Goal: Task Accomplishment & Management: Use online tool/utility

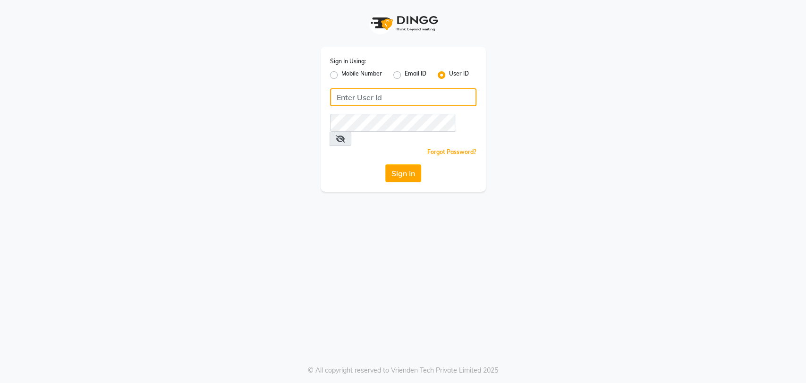
click at [415, 105] on input "Username" at bounding box center [403, 97] width 146 height 18
type input "rush"
click at [393, 164] on button "Sign In" at bounding box center [403, 173] width 36 height 18
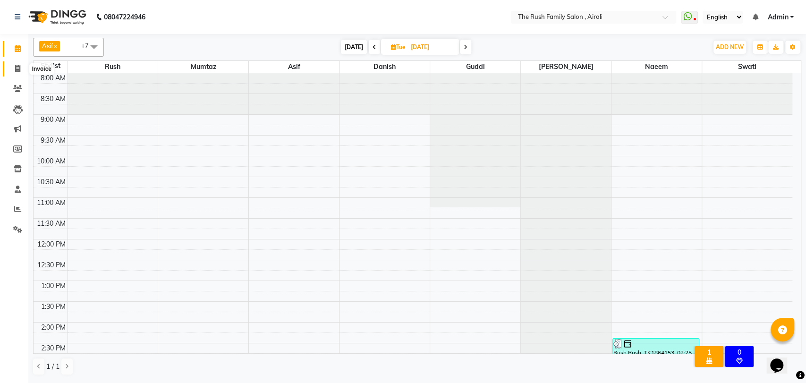
click at [20, 69] on span at bounding box center [17, 69] width 17 height 11
select select "5419"
select select "service"
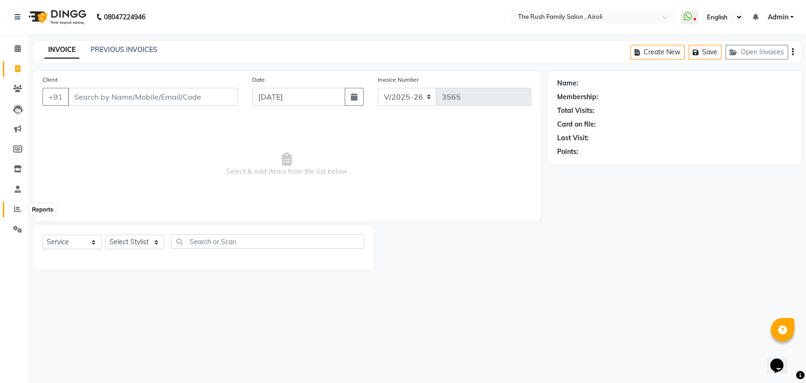
click at [21, 207] on span at bounding box center [17, 209] width 17 height 11
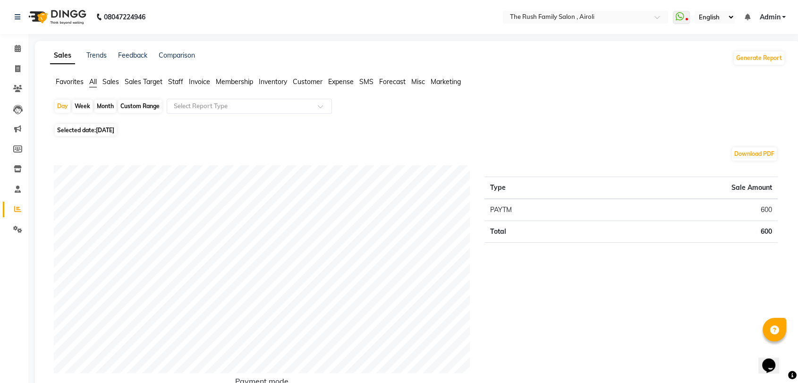
click at [140, 104] on div "Custom Range" at bounding box center [140, 106] width 44 height 13
select select "9"
select select "2025"
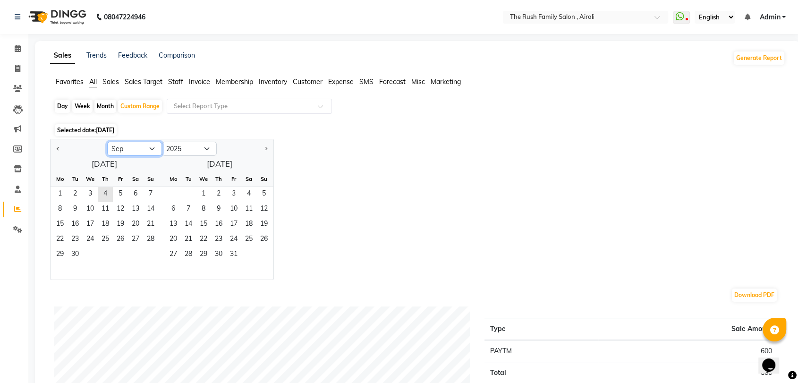
click at [128, 152] on select "Jan Feb Mar Apr May Jun [DATE] Aug Sep Oct Nov Dec" at bounding box center [134, 149] width 55 height 14
select select "8"
click at [107, 142] on select "Jan Feb Mar Apr May Jun [DATE] Aug Sep Oct Nov Dec" at bounding box center [134, 149] width 55 height 14
click at [116, 187] on span "1" at bounding box center [120, 194] width 15 height 15
click at [147, 257] on span "31" at bounding box center [150, 254] width 15 height 15
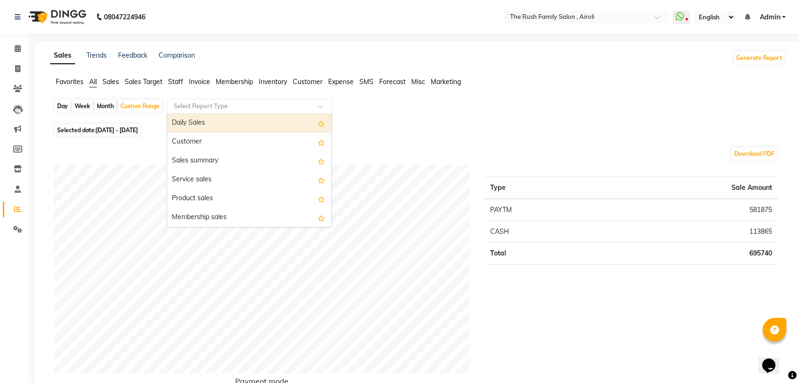
click at [258, 107] on input "text" at bounding box center [240, 106] width 136 height 9
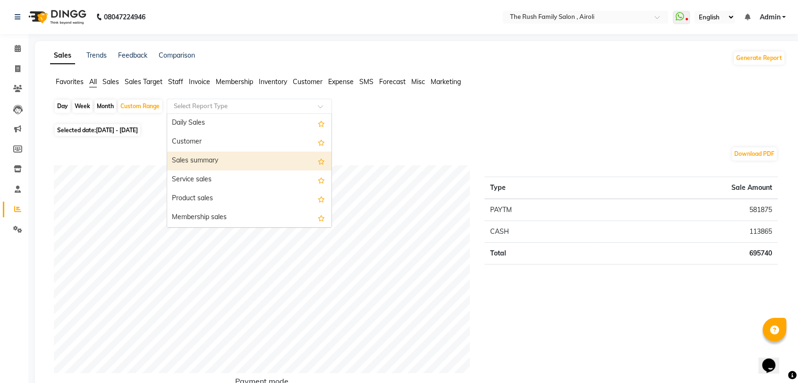
click at [221, 163] on div "Sales summary" at bounding box center [249, 161] width 164 height 19
select select "full_report"
select select "csv"
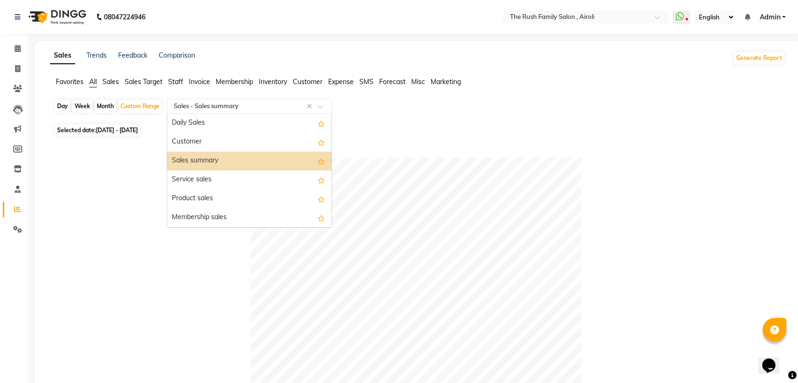
click at [282, 107] on input "text" at bounding box center [240, 106] width 136 height 9
click at [230, 219] on div "Membership sales" at bounding box center [249, 217] width 164 height 19
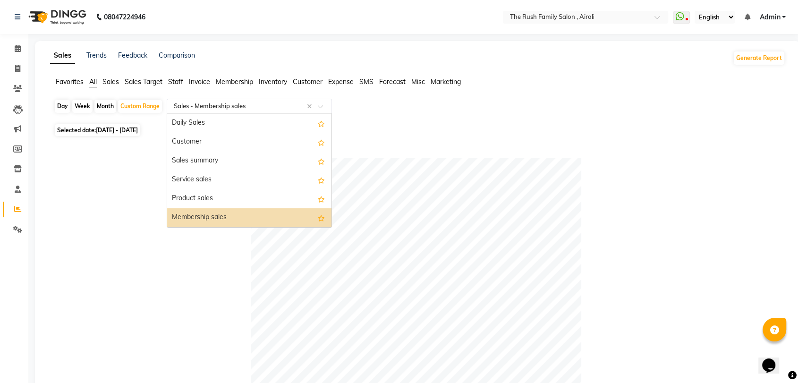
click at [315, 104] on div at bounding box center [249, 106] width 164 height 9
click at [243, 199] on div "Product sales" at bounding box center [249, 198] width 164 height 19
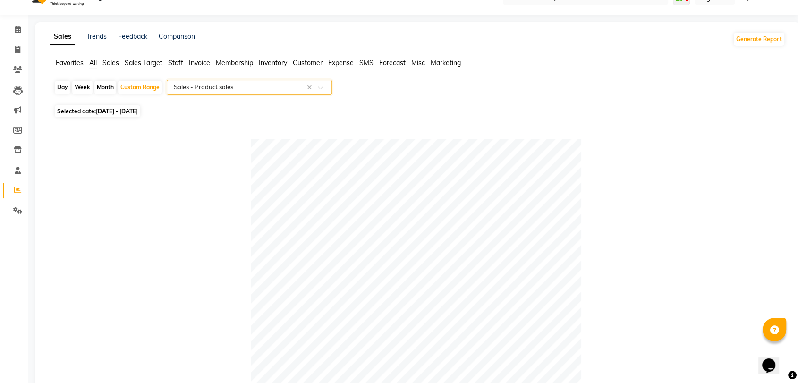
scroll to position [16, 0]
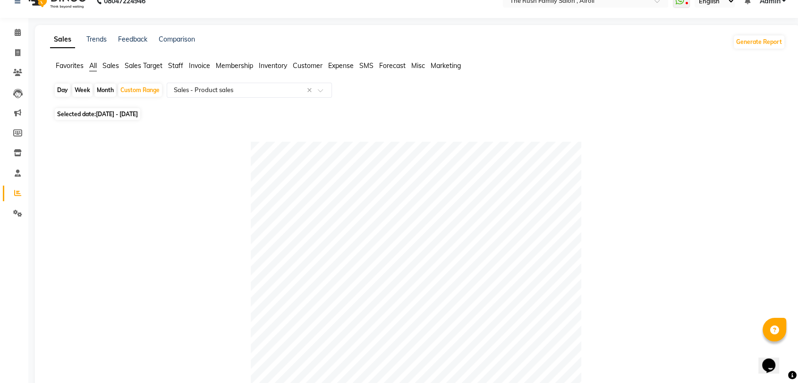
click at [104, 89] on div "Month" at bounding box center [105, 90] width 22 height 13
select select "8"
select select "2025"
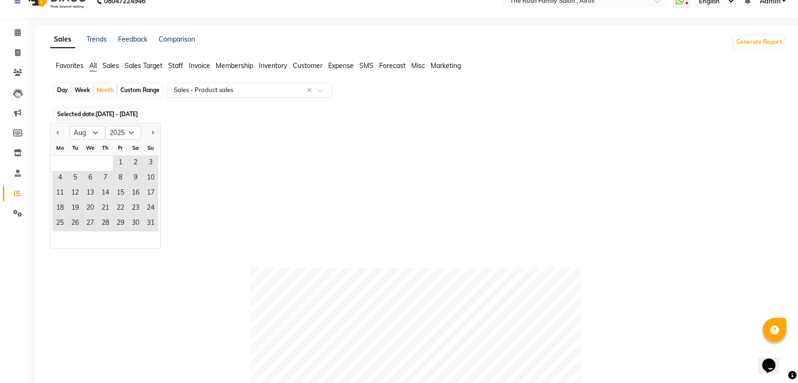
click at [150, 94] on div "Custom Range" at bounding box center [140, 90] width 44 height 13
select select "8"
select select "2025"
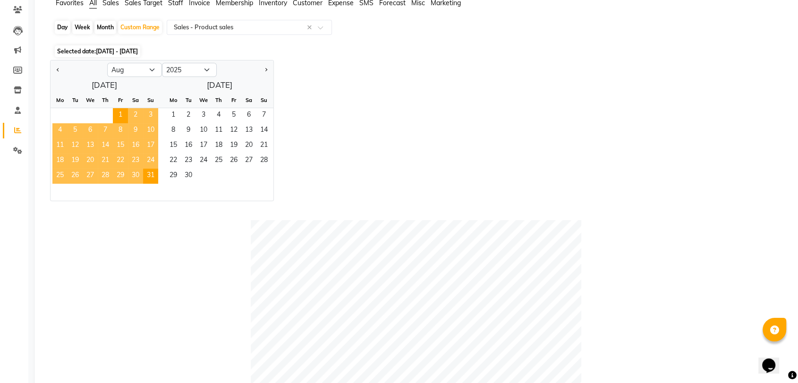
scroll to position [79, 0]
click at [336, 116] on div "Jan Feb Mar Apr May Jun [DATE] Aug Sep Oct Nov [DATE] 2016 2017 2018 2019 2020 …" at bounding box center [417, 129] width 735 height 141
click at [135, 29] on div "Custom Range" at bounding box center [140, 26] width 44 height 13
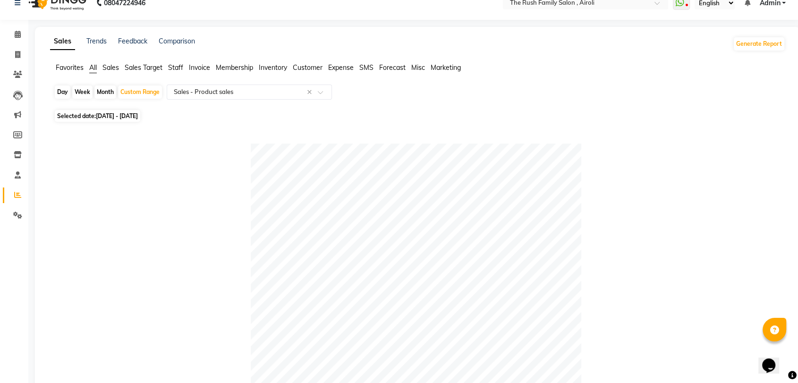
scroll to position [8, 0]
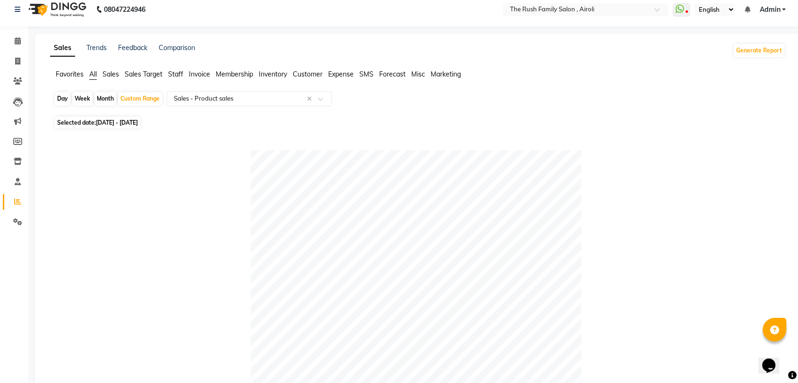
click at [68, 72] on span "Favorites" at bounding box center [70, 74] width 28 height 8
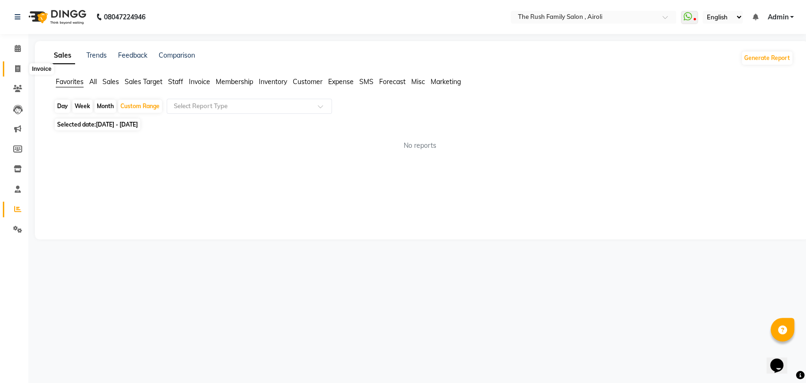
click at [15, 68] on icon at bounding box center [17, 68] width 5 height 7
select select "service"
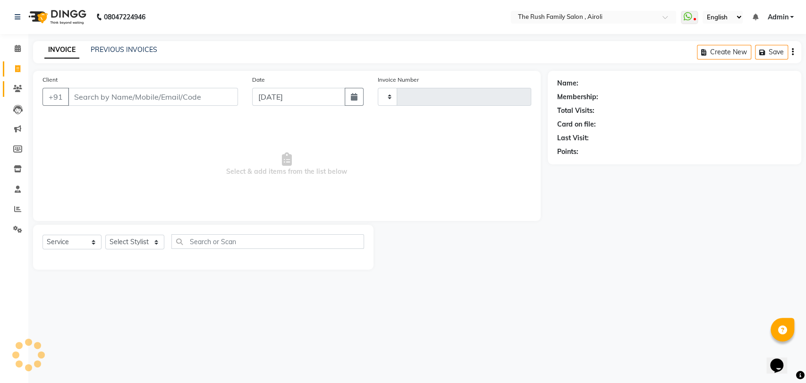
type input "3565"
select select "5419"
click at [18, 86] on icon at bounding box center [17, 88] width 9 height 7
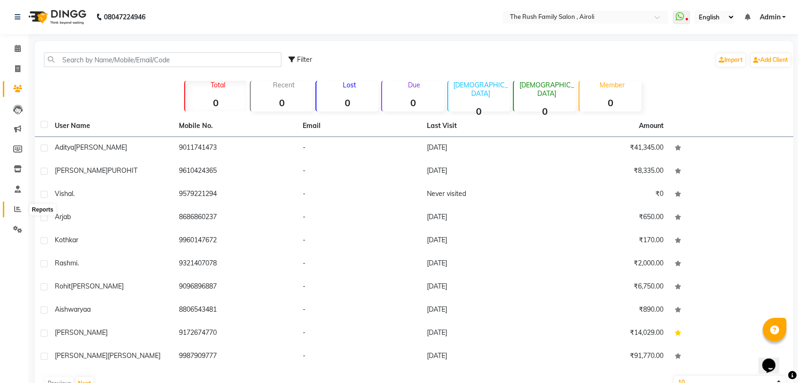
click at [16, 206] on icon at bounding box center [17, 208] width 7 height 7
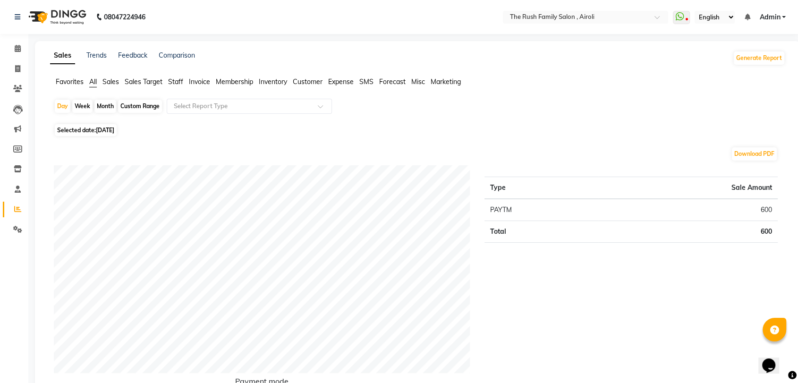
click at [193, 83] on span "Invoice" at bounding box center [199, 81] width 21 height 8
click at [233, 82] on span "Membership" at bounding box center [234, 81] width 37 height 8
click at [271, 82] on span "Inventory" at bounding box center [273, 81] width 28 height 8
click at [320, 82] on span "Customer" at bounding box center [308, 81] width 30 height 8
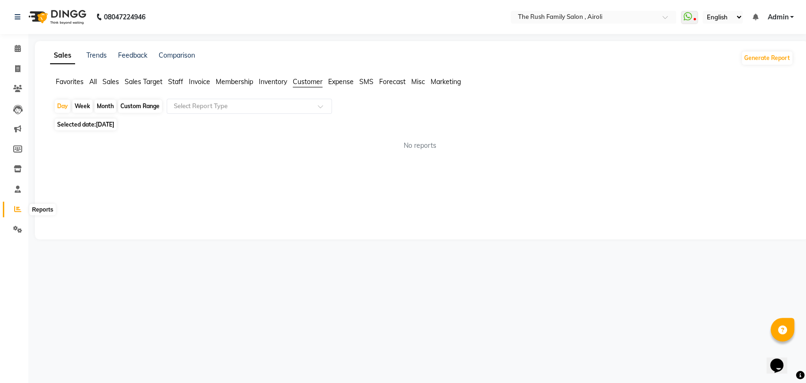
click at [15, 204] on span at bounding box center [17, 209] width 17 height 11
click at [13, 227] on icon at bounding box center [17, 229] width 9 height 7
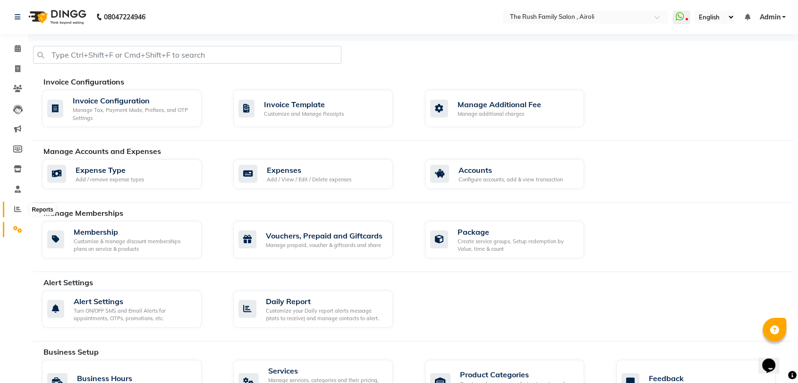
click at [16, 206] on icon at bounding box center [17, 208] width 7 height 7
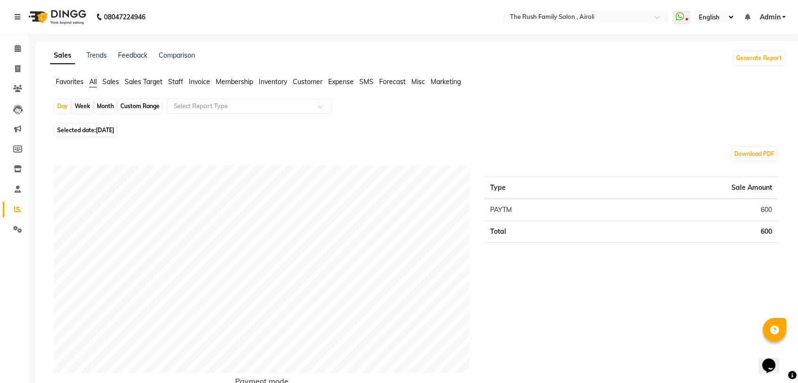
click at [110, 84] on span "Sales" at bounding box center [110, 81] width 17 height 8
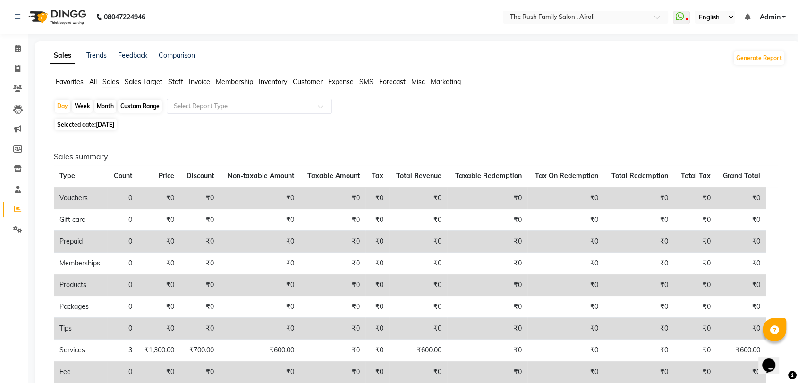
click at [102, 103] on div "Month" at bounding box center [105, 106] width 22 height 13
select select "9"
select select "2025"
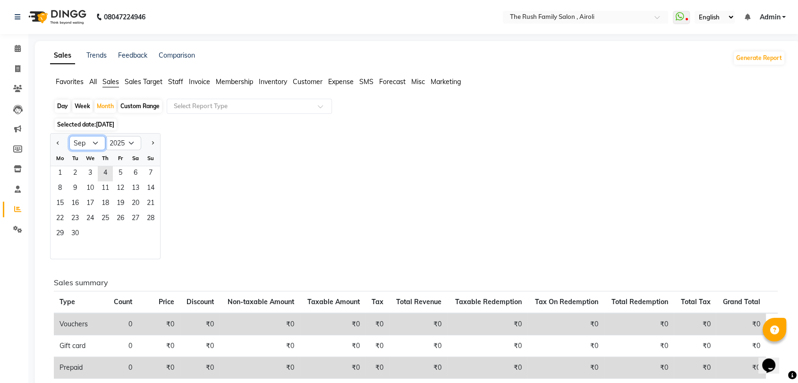
click at [84, 140] on select "Jan Feb Mar Apr May Jun [DATE] Aug Sep Oct Nov Dec" at bounding box center [87, 143] width 36 height 14
select select "8"
click at [69, 136] on select "Jan Feb Mar Apr May Jun [DATE] Aug Sep Oct Nov Dec" at bounding box center [87, 143] width 36 height 14
click at [117, 174] on span "1" at bounding box center [120, 173] width 15 height 15
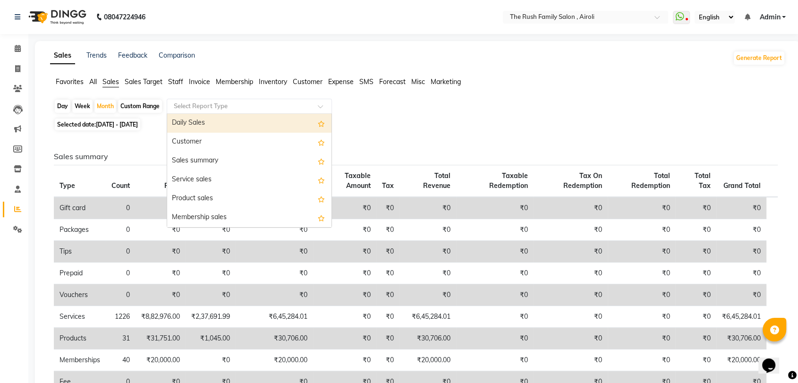
click at [180, 105] on input "text" at bounding box center [240, 106] width 136 height 9
click at [222, 123] on div "Daily Sales" at bounding box center [249, 123] width 164 height 19
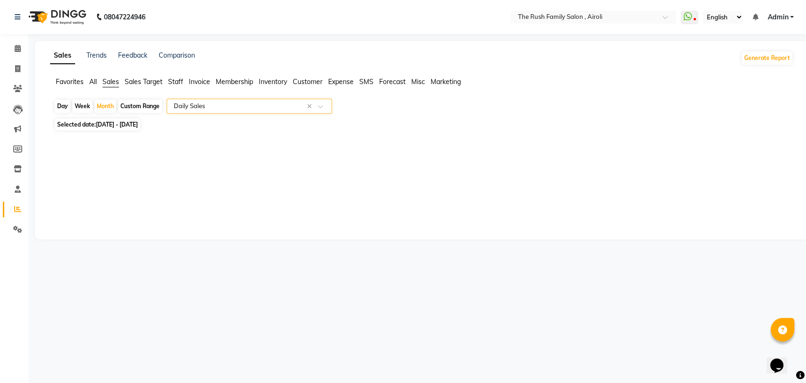
click at [133, 125] on span "[DATE] - [DATE]" at bounding box center [117, 124] width 42 height 7
select select "8"
select select "2025"
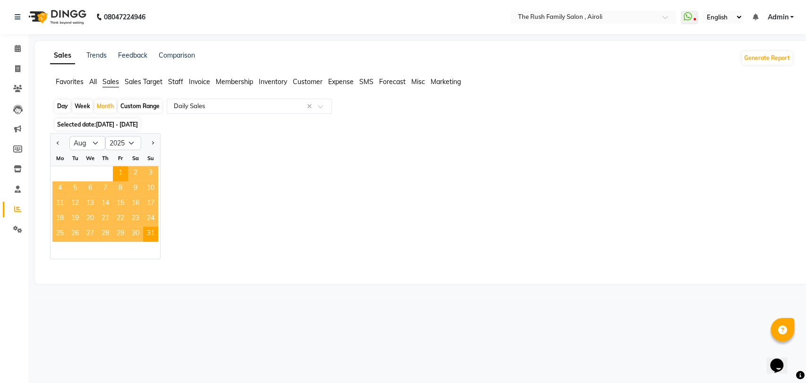
click at [364, 280] on div "Sales Trends Feedback Comparison Generate Report Favorites All Sales Sales Targ…" at bounding box center [421, 162] width 773 height 243
click at [769, 62] on button "Generate Report" at bounding box center [767, 57] width 51 height 13
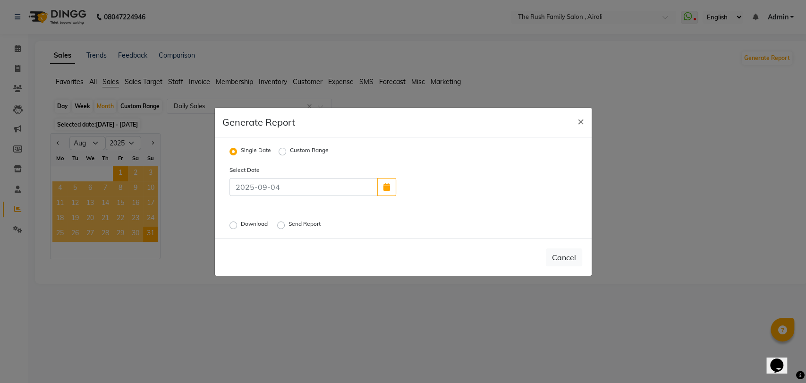
click at [241, 227] on label "Download" at bounding box center [255, 225] width 29 height 11
click at [231, 227] on input "Download" at bounding box center [234, 224] width 7 height 7
radio input "true"
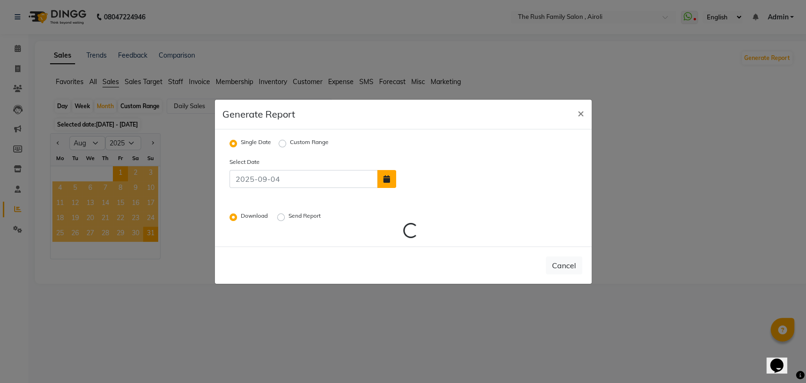
click at [385, 173] on button "button" at bounding box center [386, 179] width 19 height 18
select select "9"
select select "2025"
click at [432, 127] on select "Jan Feb Mar Apr May Jun [DATE] Aug Sep" at bounding box center [434, 126] width 36 height 14
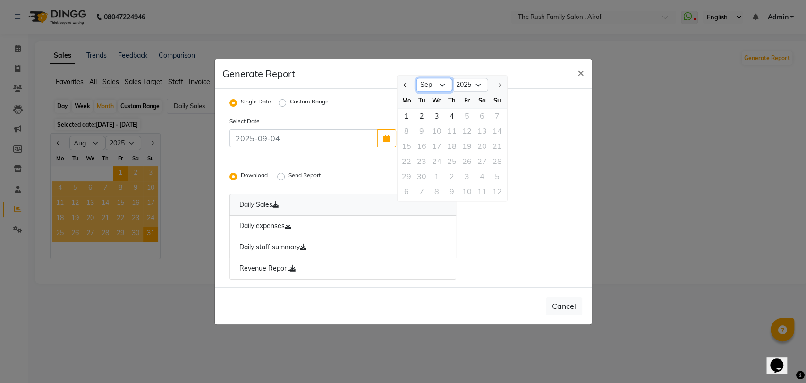
select select "8"
click at [416, 78] on select "Jan Feb Mar Apr May Jun [DATE] Aug Sep" at bounding box center [434, 85] width 36 height 14
click at [465, 116] on div "1" at bounding box center [466, 115] width 15 height 15
type input "[DATE]"
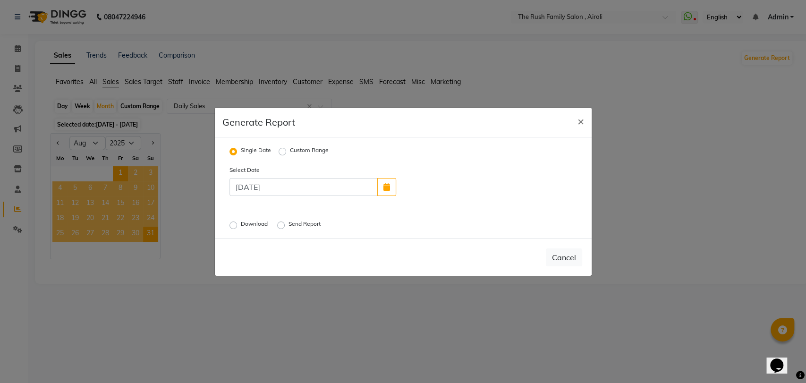
click at [241, 225] on label "Download" at bounding box center [255, 225] width 29 height 11
click at [233, 225] on input "Download" at bounding box center [234, 224] width 7 height 7
radio input "true"
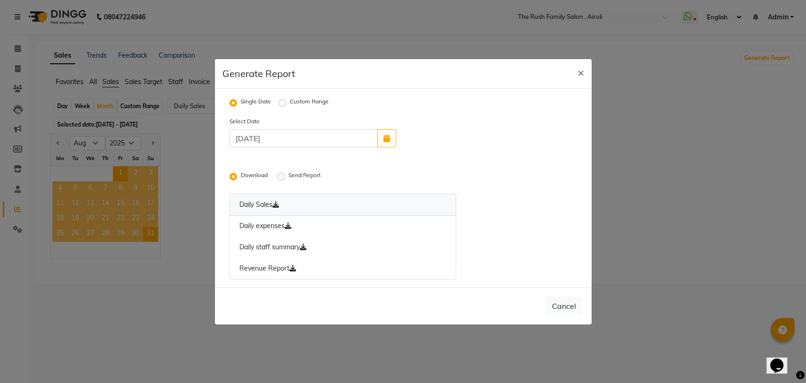
click at [264, 203] on link "Daily Sales" at bounding box center [342, 205] width 227 height 22
click at [383, 137] on icon "button" at bounding box center [386, 139] width 7 height 8
select select "8"
select select "2025"
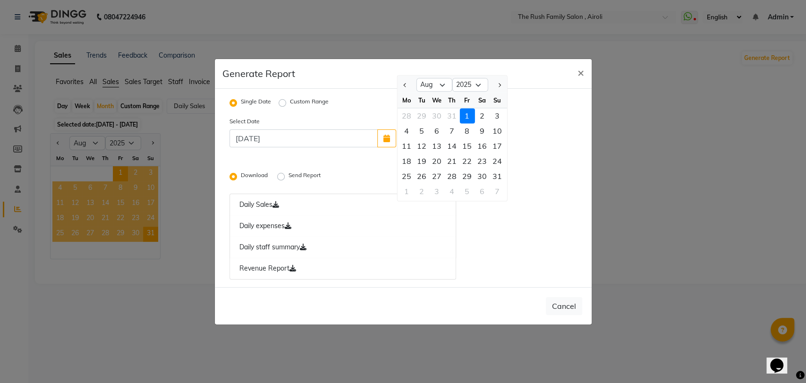
click at [466, 119] on div "1" at bounding box center [466, 115] width 15 height 15
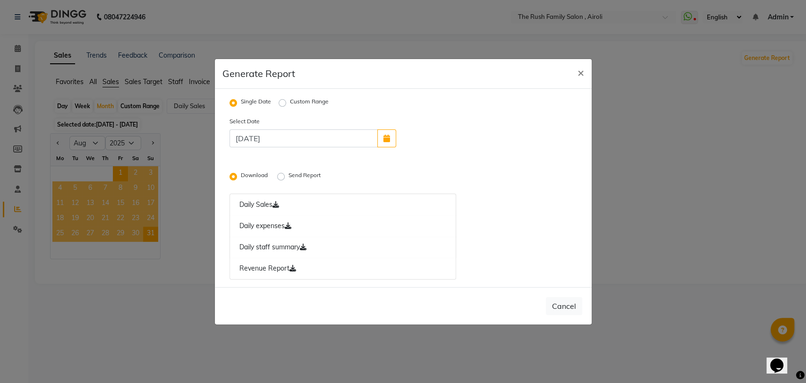
click at [290, 101] on label "Custom Range" at bounding box center [309, 102] width 39 height 11
click at [287, 101] on input "Custom Range" at bounding box center [283, 102] width 7 height 7
radio input "true"
select select "9"
select select "2025"
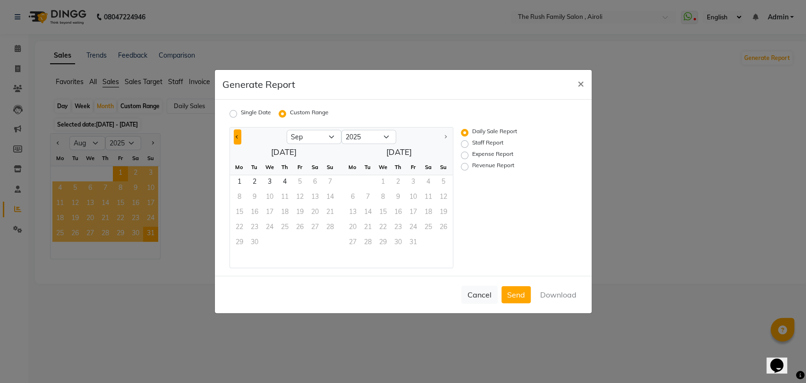
click at [236, 137] on span "Previous month" at bounding box center [237, 136] width 3 height 3
select select "8"
click at [301, 179] on span "1" at bounding box center [299, 182] width 15 height 15
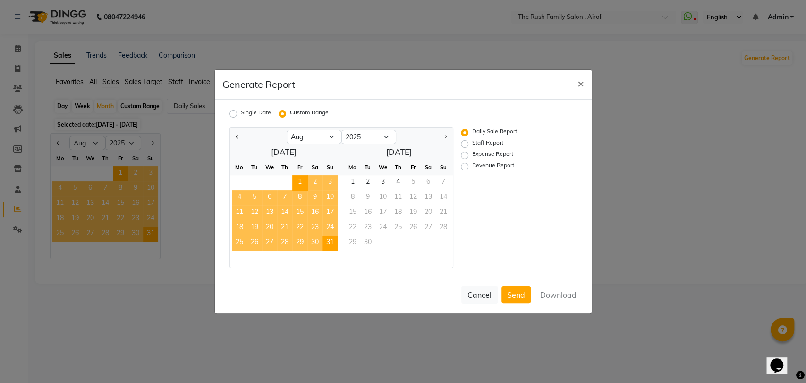
click at [330, 243] on span "31" at bounding box center [329, 243] width 15 height 15
click at [524, 294] on button "Send" at bounding box center [515, 294] width 29 height 17
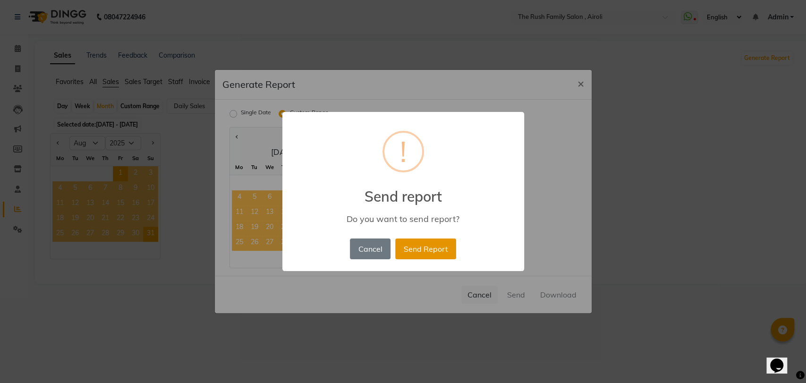
click at [423, 246] on button "Send Report" at bounding box center [425, 248] width 61 height 21
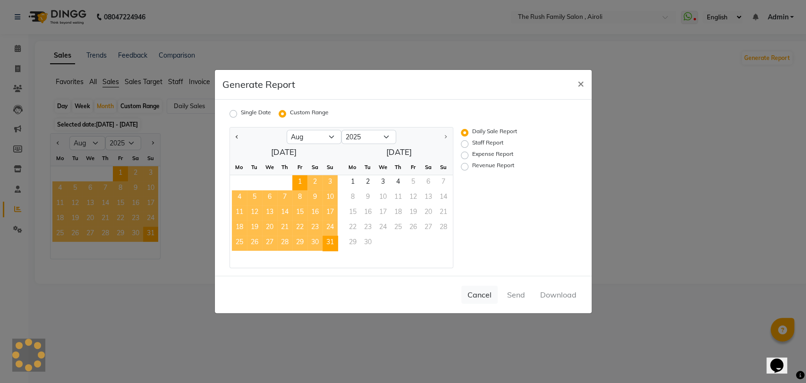
click at [559, 291] on div "Cancel Send Download" at bounding box center [403, 294] width 377 height 37
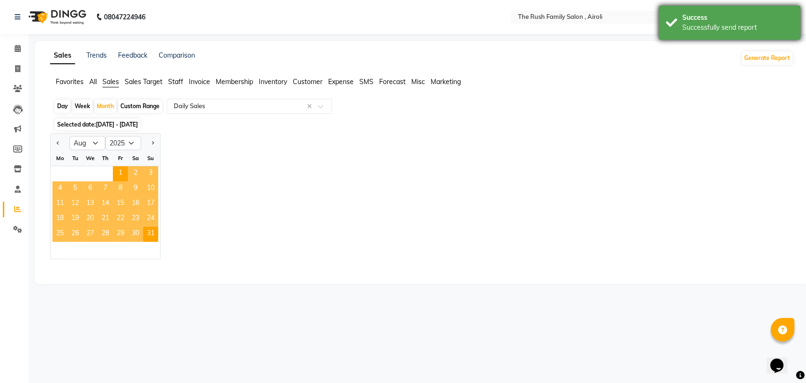
click at [674, 24] on div "Success Successfully send report" at bounding box center [730, 23] width 142 height 34
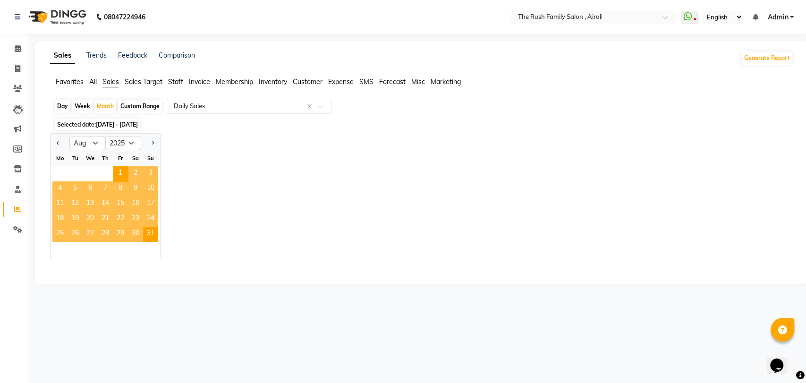
click at [674, 24] on div "Success Successfully send report" at bounding box center [730, 23] width 142 height 34
click at [16, 190] on icon at bounding box center [18, 189] width 6 height 7
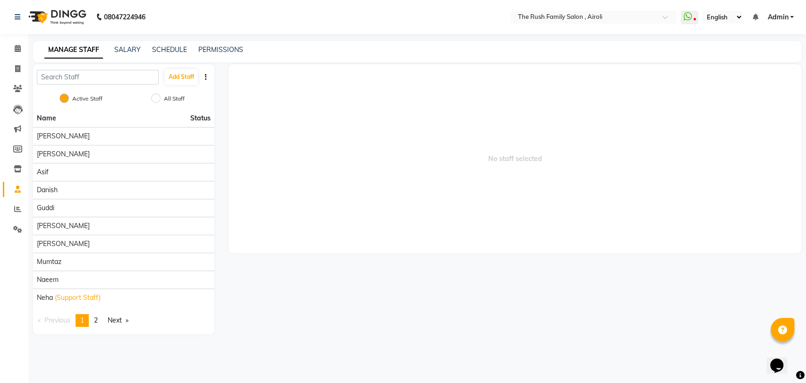
click at [13, 221] on li "Settings" at bounding box center [14, 230] width 28 height 20
click at [14, 226] on icon at bounding box center [17, 229] width 9 height 7
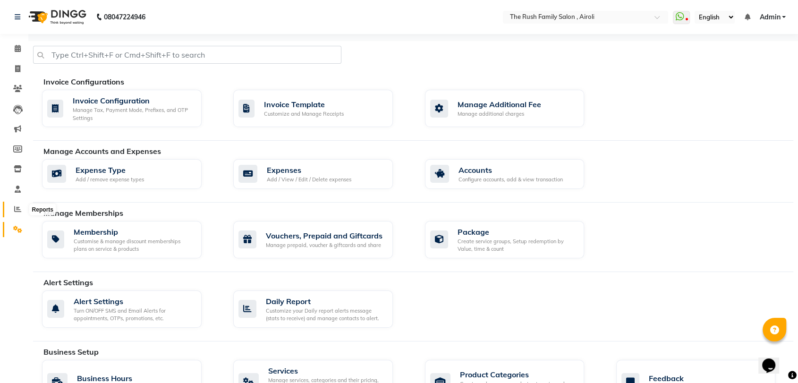
click at [17, 212] on icon at bounding box center [17, 208] width 7 height 7
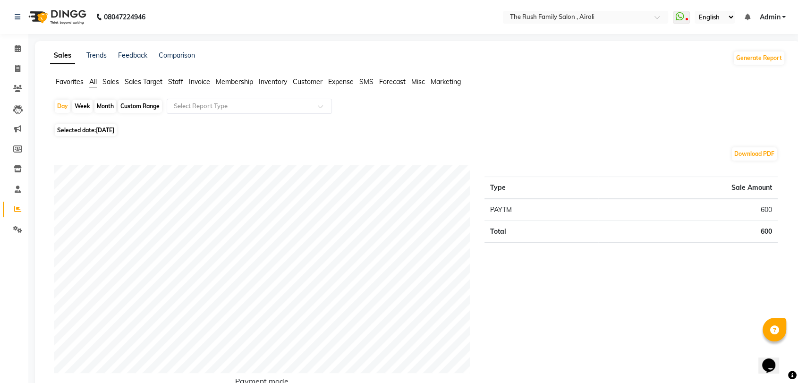
click at [111, 83] on span "Sales" at bounding box center [110, 81] width 17 height 8
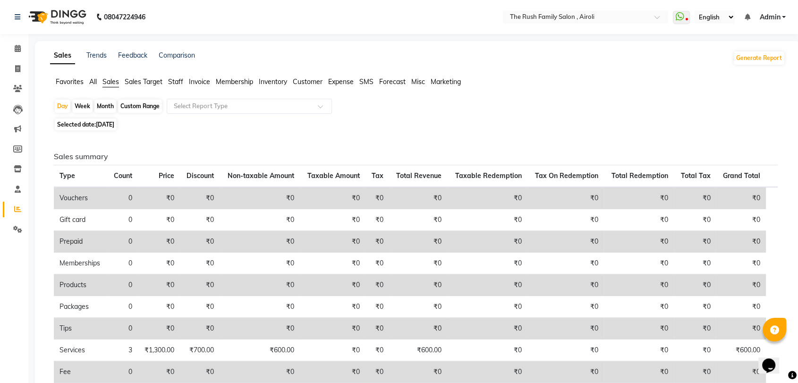
click at [106, 103] on div "Month" at bounding box center [105, 106] width 22 height 13
select select "9"
select select "2025"
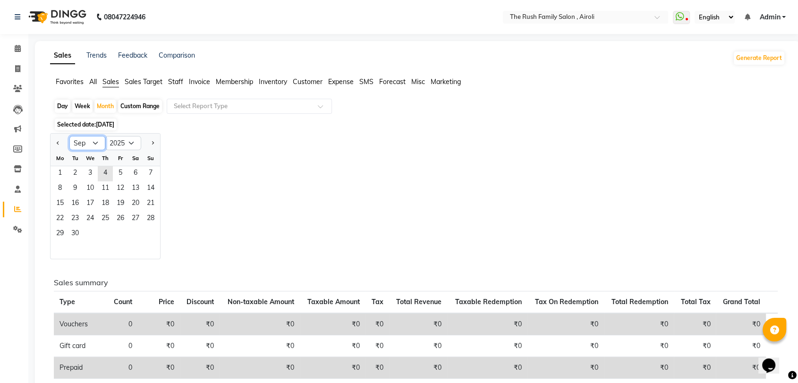
click at [70, 139] on select "Jan Feb Mar Apr May Jun [DATE] Aug Sep Oct Nov Dec" at bounding box center [87, 143] width 36 height 14
select select "8"
click at [69, 136] on select "Jan Feb Mar Apr May Jun [DATE] Aug Sep Oct Nov Dec" at bounding box center [87, 143] width 36 height 14
click at [121, 175] on span "1" at bounding box center [120, 173] width 15 height 15
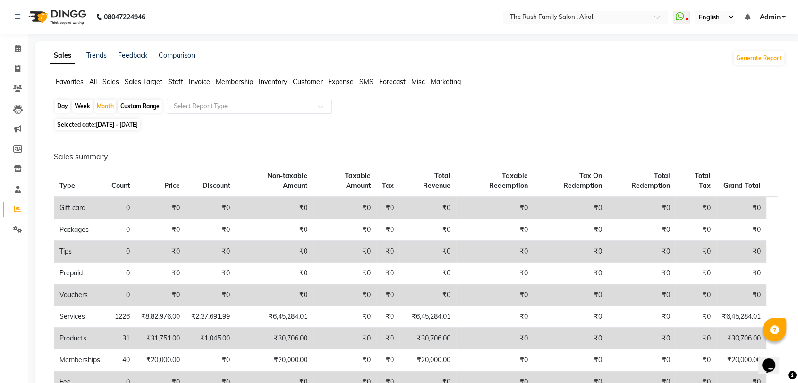
click at [144, 232] on td "₹0" at bounding box center [160, 230] width 50 height 22
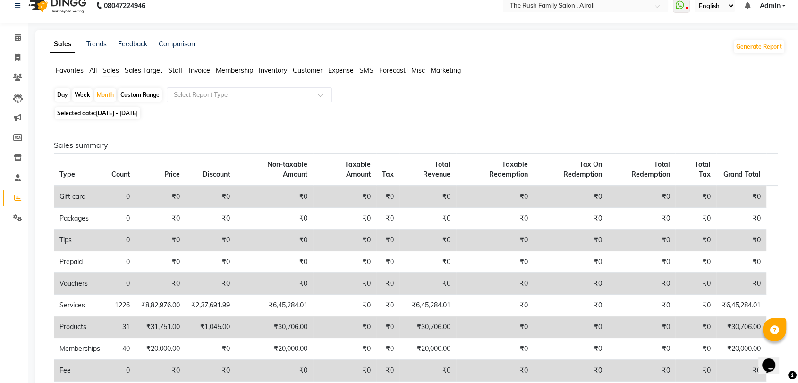
scroll to position [10, 0]
click at [18, 59] on icon at bounding box center [17, 58] width 5 height 7
select select "5419"
select select "service"
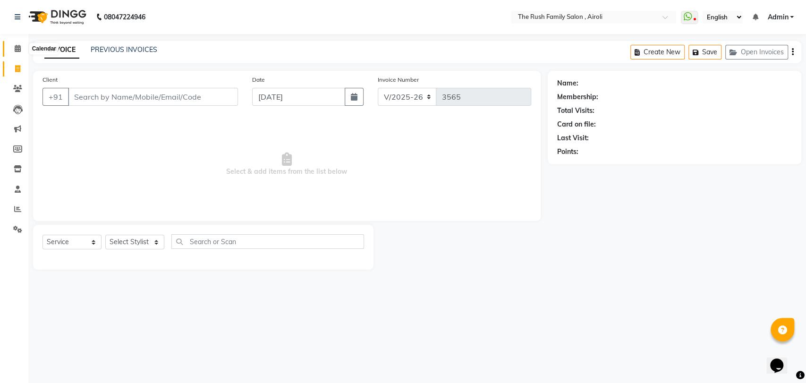
click at [17, 50] on icon at bounding box center [18, 48] width 6 height 7
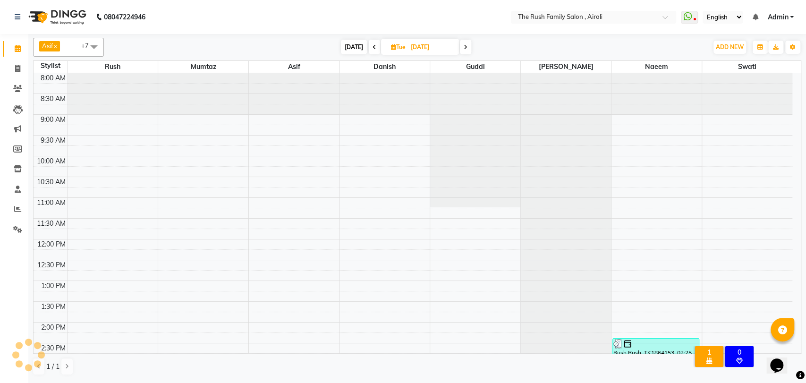
scroll to position [248, 0]
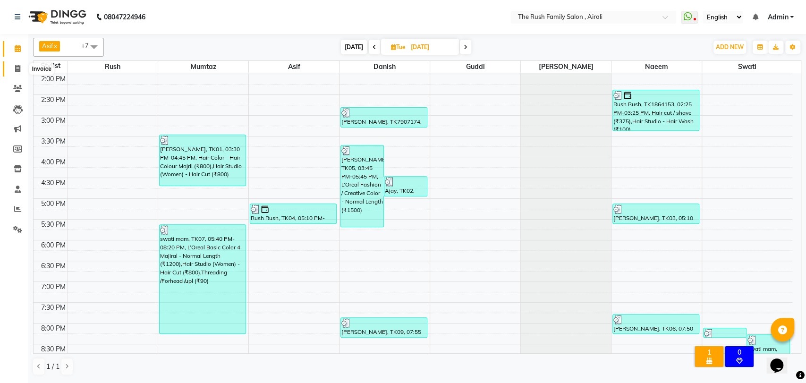
click at [19, 67] on icon at bounding box center [17, 68] width 5 height 7
select select "5419"
select select "service"
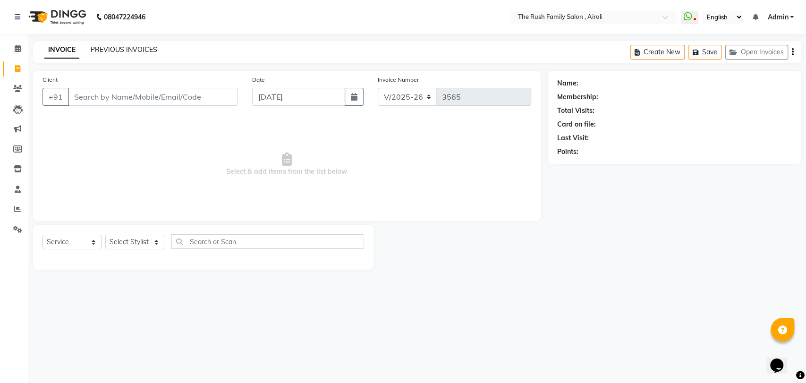
click at [129, 47] on link "PREVIOUS INVOICES" at bounding box center [124, 49] width 67 height 8
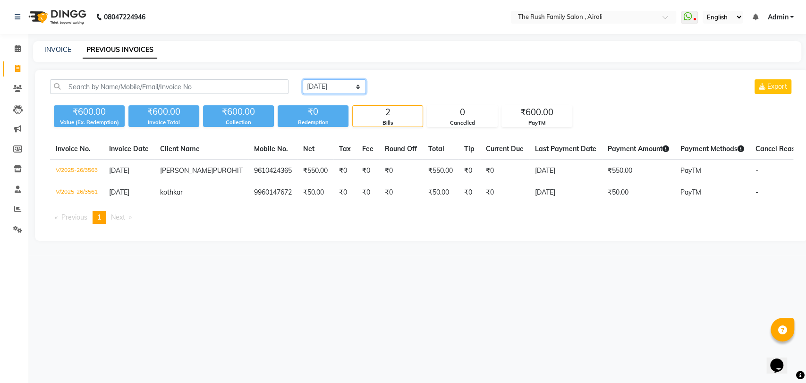
click at [332, 89] on select "[DATE] [DATE] Custom Range" at bounding box center [334, 86] width 63 height 15
click at [303, 79] on select "[DATE] [DATE] Custom Range" at bounding box center [334, 86] width 63 height 15
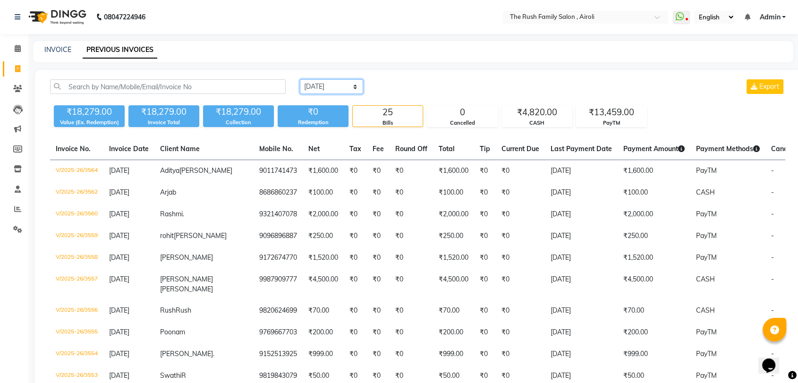
click at [330, 86] on select "[DATE] [DATE] Custom Range" at bounding box center [331, 86] width 63 height 15
select select "range"
click at [300, 79] on select "[DATE] [DATE] Custom Range" at bounding box center [331, 86] width 63 height 15
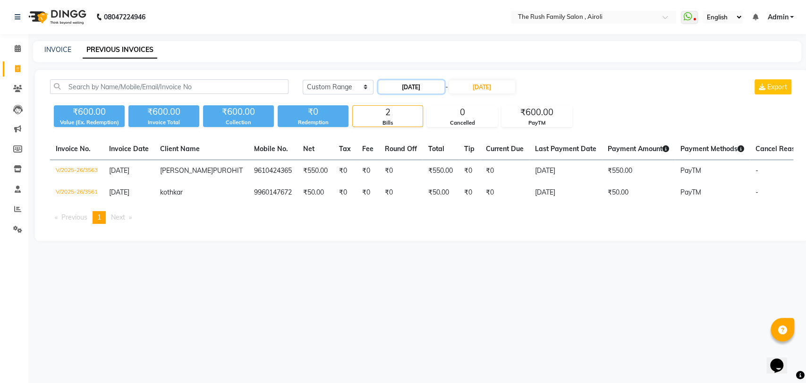
click at [398, 84] on input "[DATE]" at bounding box center [411, 86] width 66 height 13
select select "9"
select select "2025"
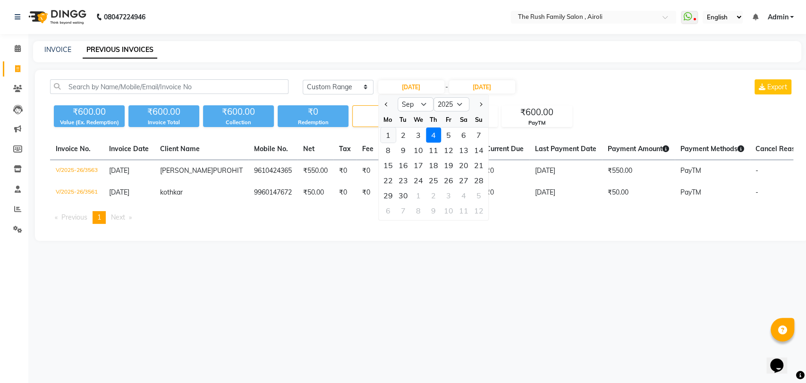
click at [386, 132] on div "1" at bounding box center [388, 134] width 15 height 15
type input "[DATE]"
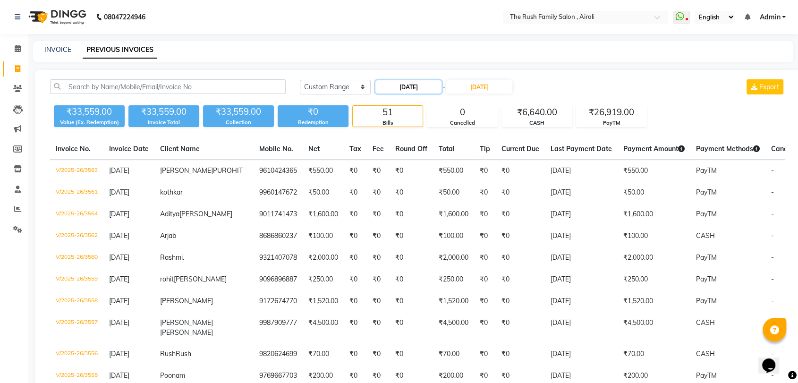
click at [438, 86] on input "[DATE]" at bounding box center [408, 86] width 66 height 13
select select "9"
select select "2025"
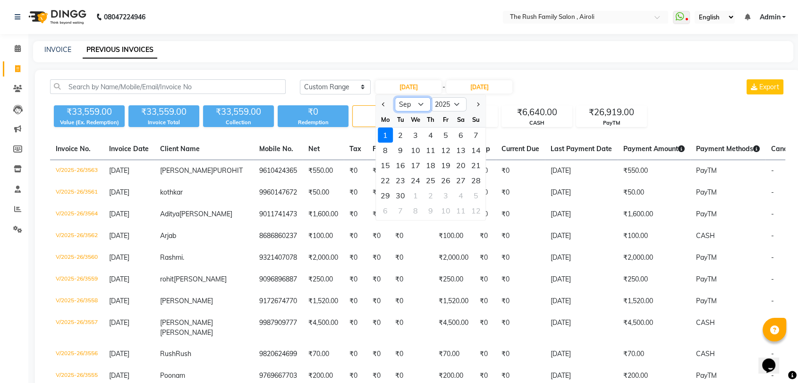
click at [427, 104] on select "Jan Feb Mar Apr May Jun [DATE] Aug Sep Oct Nov Dec" at bounding box center [413, 104] width 36 height 14
select select "8"
click at [395, 97] on select "Jan Feb Mar Apr May Jun [DATE] Aug Sep Oct Nov Dec" at bounding box center [413, 104] width 36 height 14
click at [444, 138] on div "1" at bounding box center [445, 134] width 15 height 15
type input "[DATE]"
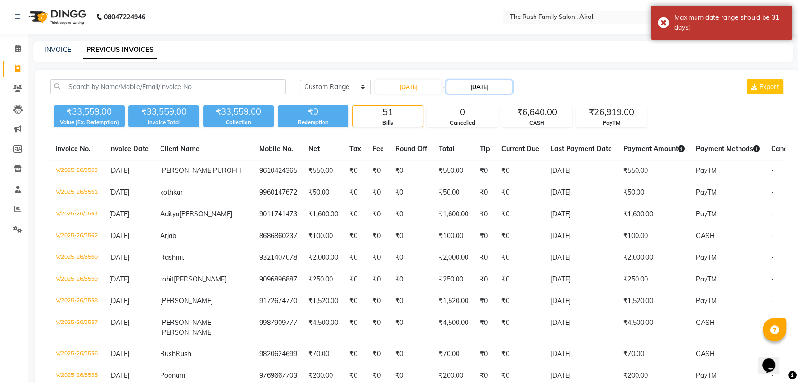
click at [480, 88] on input "[DATE]" at bounding box center [479, 86] width 66 height 13
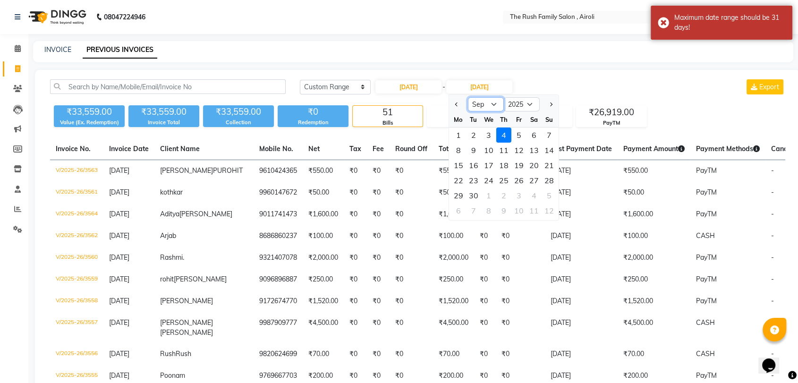
click at [491, 109] on select "Aug Sep Oct Nov Dec" at bounding box center [486, 104] width 36 height 14
select select "8"
click at [468, 97] on select "Aug Sep Oct Nov Dec" at bounding box center [486, 104] width 36 height 14
click at [548, 196] on div "31" at bounding box center [549, 195] width 15 height 15
type input "[DATE]"
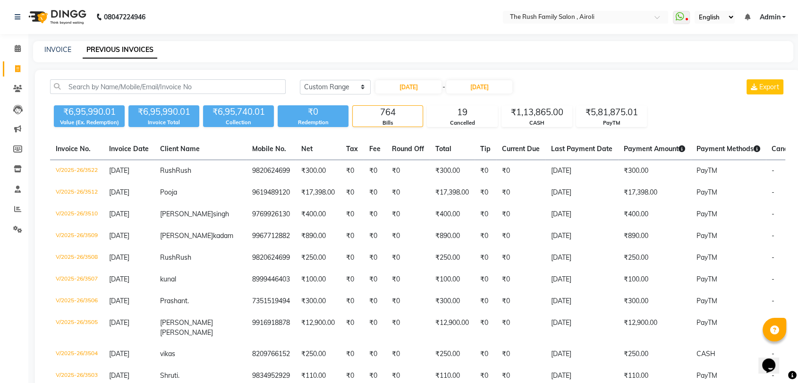
click at [703, 99] on div "[DATE] [DATE] Custom Range [DATE] - [DATE] Export" at bounding box center [542, 90] width 499 height 22
click at [16, 53] on span at bounding box center [17, 48] width 17 height 11
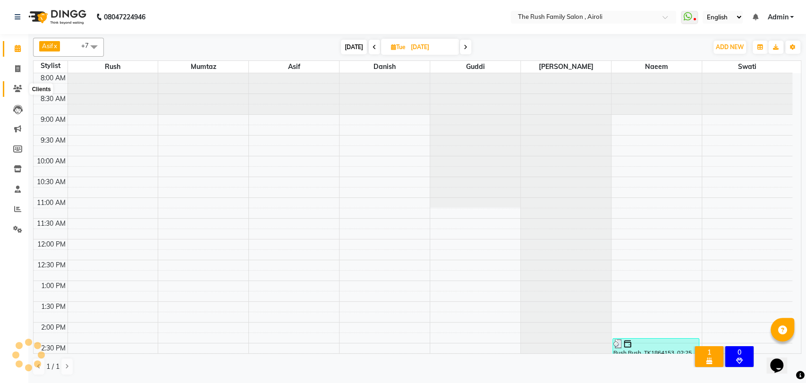
click at [16, 91] on icon at bounding box center [17, 88] width 9 height 7
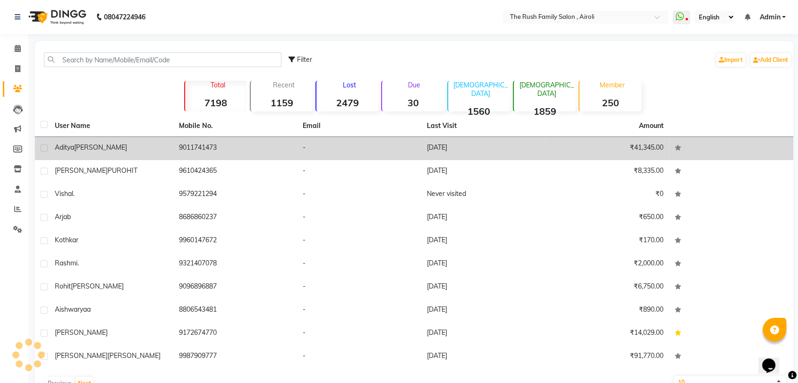
click at [302, 153] on td "-" at bounding box center [359, 148] width 124 height 23
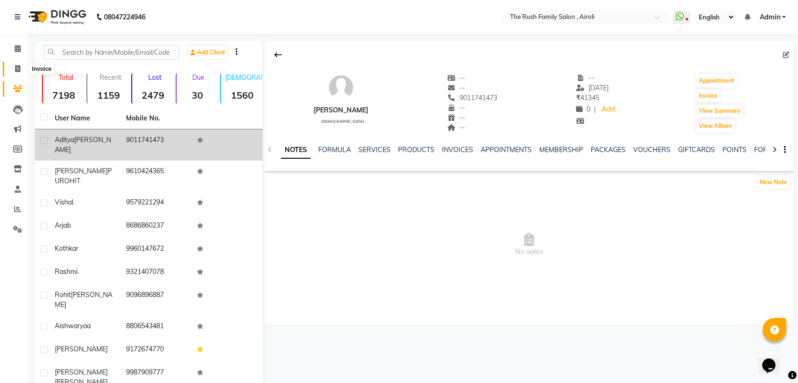
click at [20, 65] on span at bounding box center [17, 69] width 17 height 11
select select "5419"
select select "service"
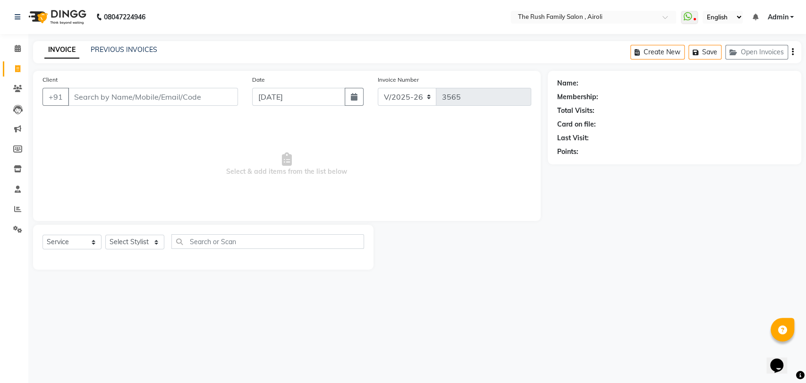
click at [309, 137] on span "Select & add items from the list below" at bounding box center [286, 164] width 489 height 94
